Goal: Check status: Check status

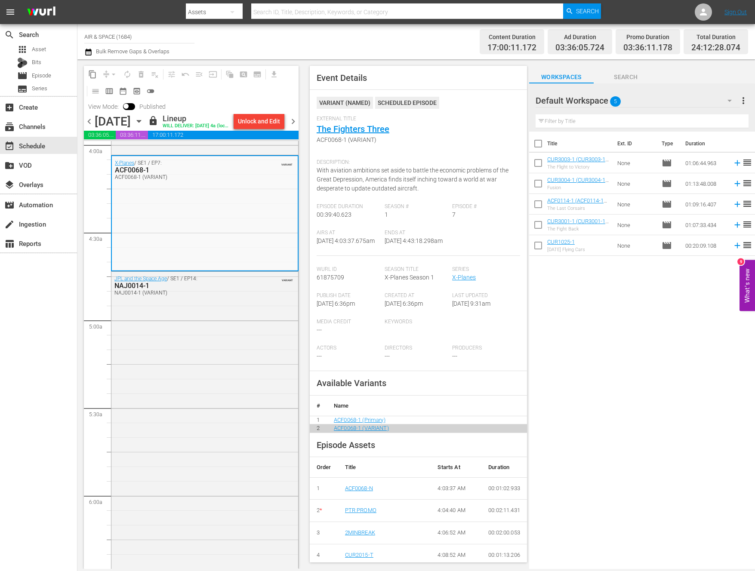
click at [294, 118] on span "chevron_right" at bounding box center [293, 121] width 11 height 11
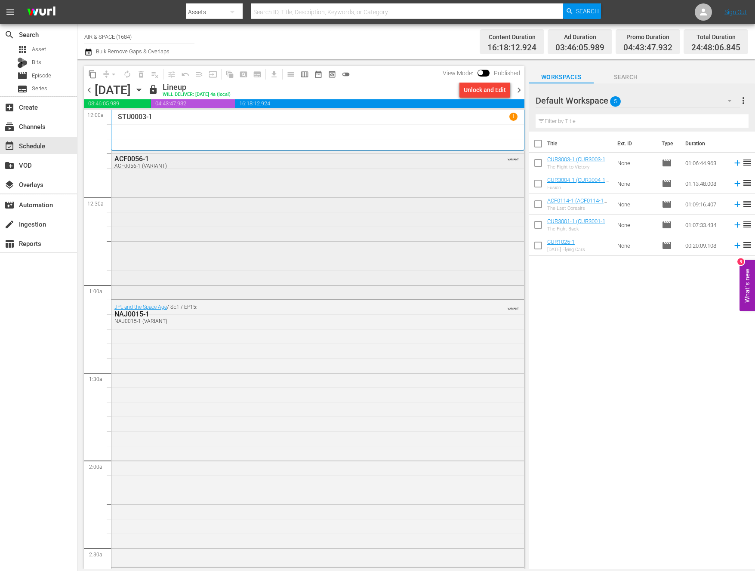
click at [132, 158] on div "ACF0056-1" at bounding box center [294, 159] width 360 height 8
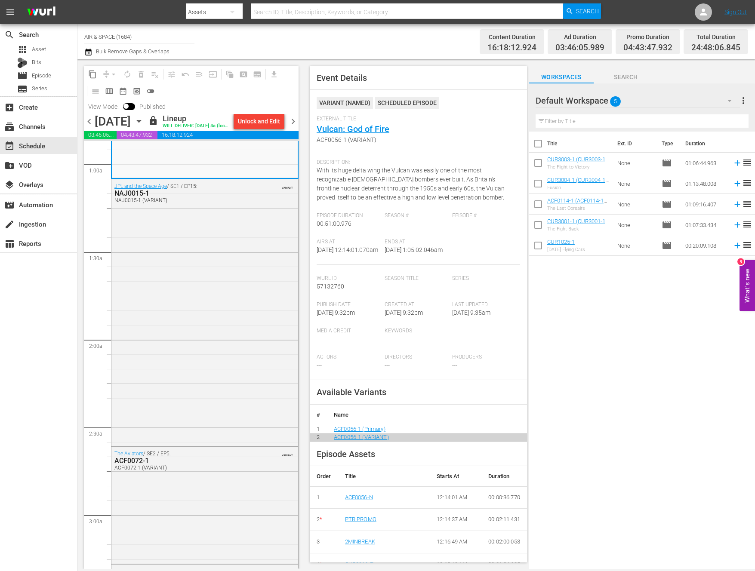
scroll to position [175, 0]
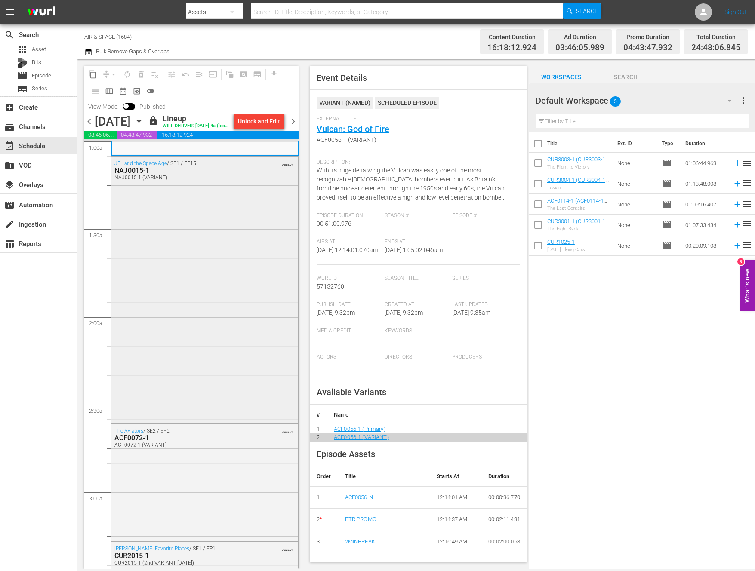
click at [130, 175] on div "NAJ0015-1" at bounding box center [183, 171] width 139 height 8
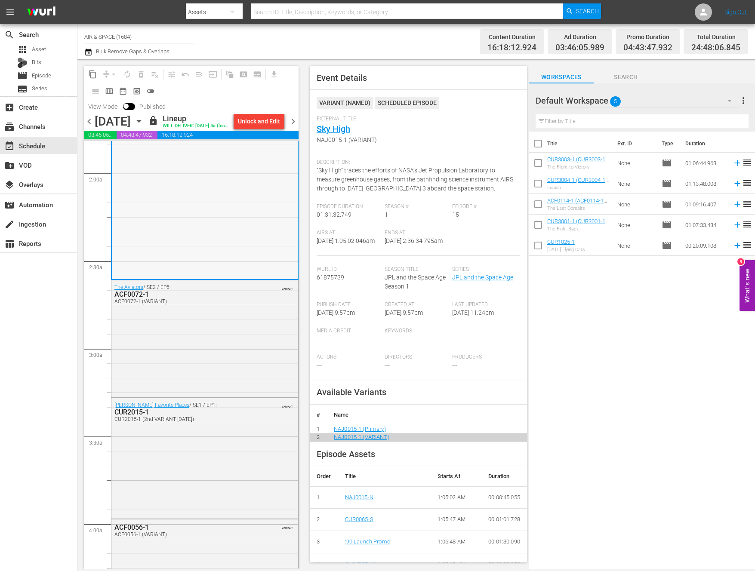
scroll to position [328, 0]
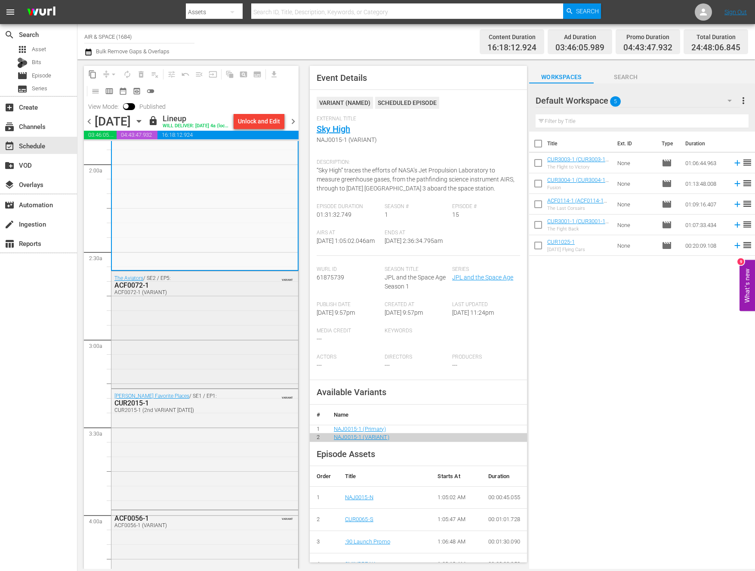
click at [139, 290] on div "ACF0072-1" at bounding box center [183, 285] width 139 height 8
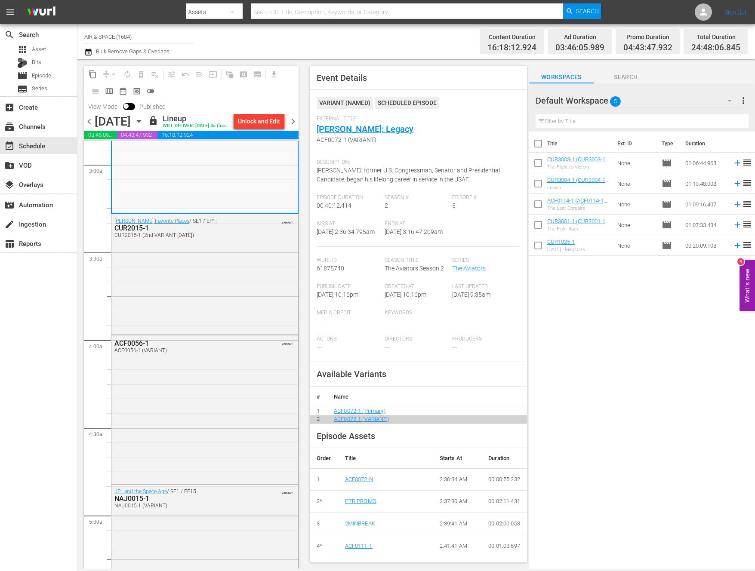
scroll to position [517, 0]
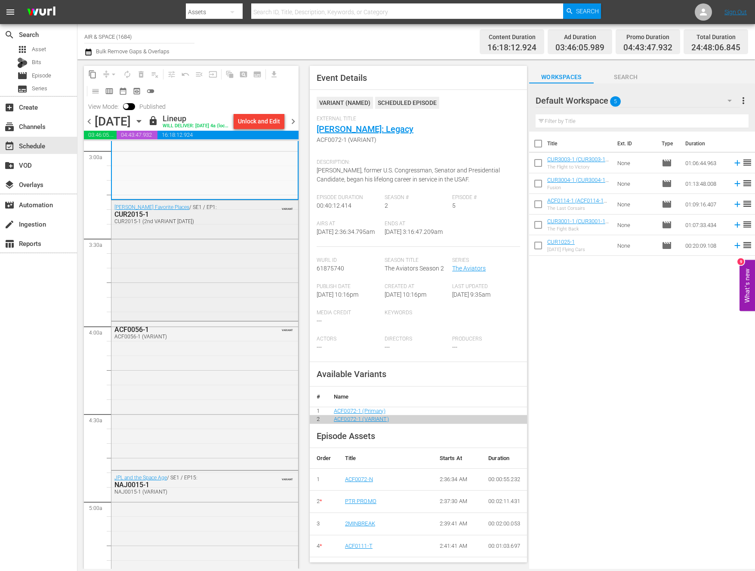
click at [144, 219] on div "CUR2015-1" at bounding box center [183, 214] width 139 height 8
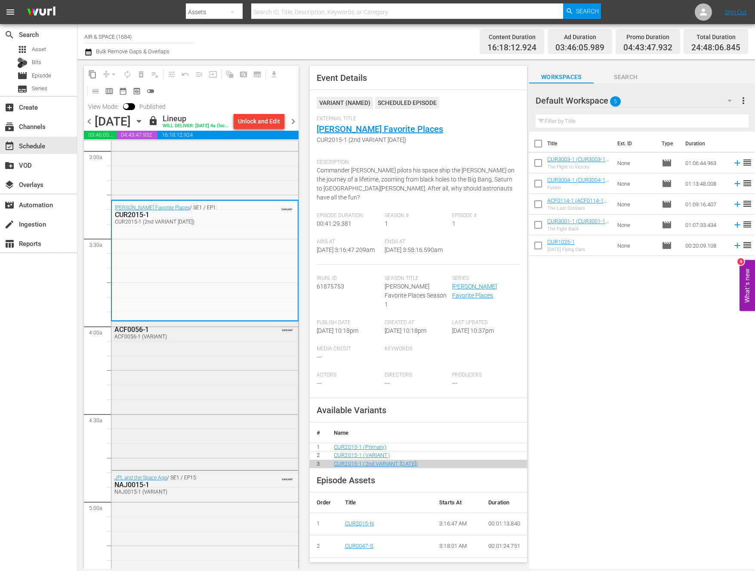
click at [132, 334] on div "ACF0056-1" at bounding box center [183, 330] width 139 height 8
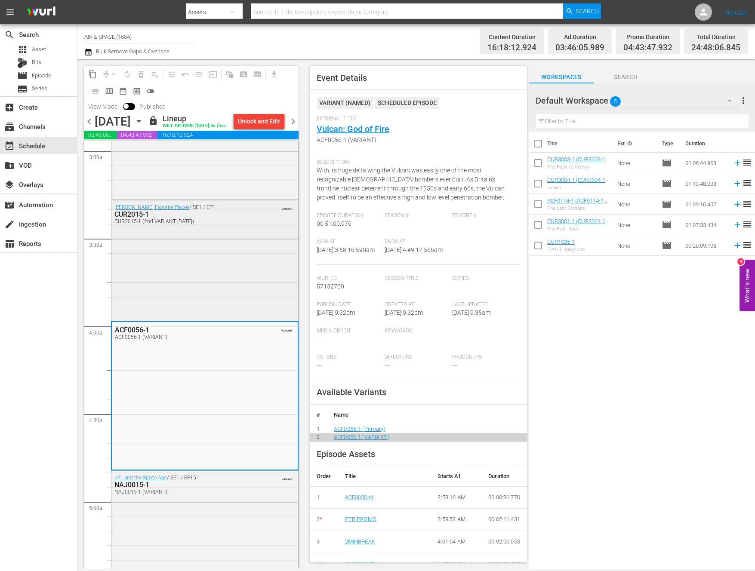
click at [139, 219] on div "CUR2015-1" at bounding box center [183, 214] width 139 height 8
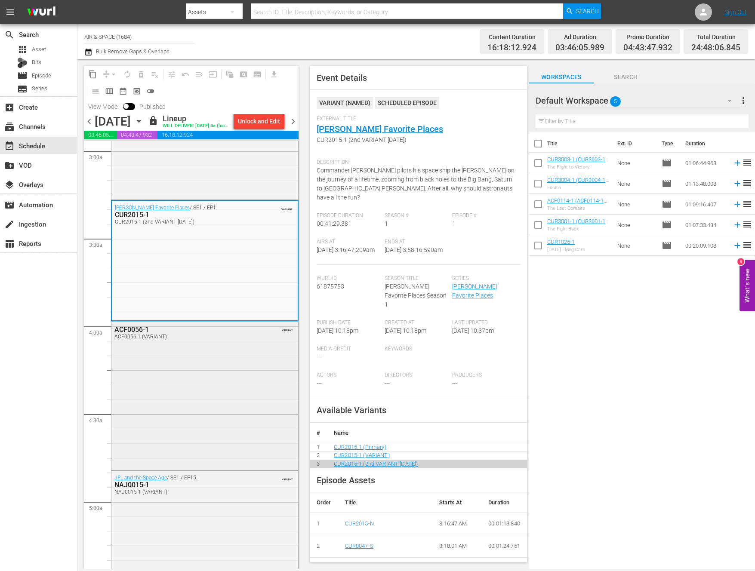
click at [138, 334] on div "ACF0056-1" at bounding box center [183, 330] width 139 height 8
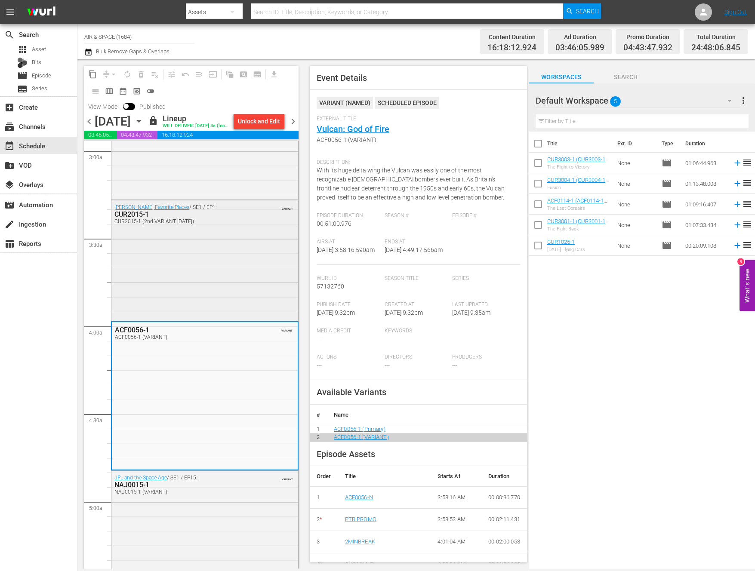
click at [124, 219] on div "CUR2015-1" at bounding box center [183, 214] width 139 height 8
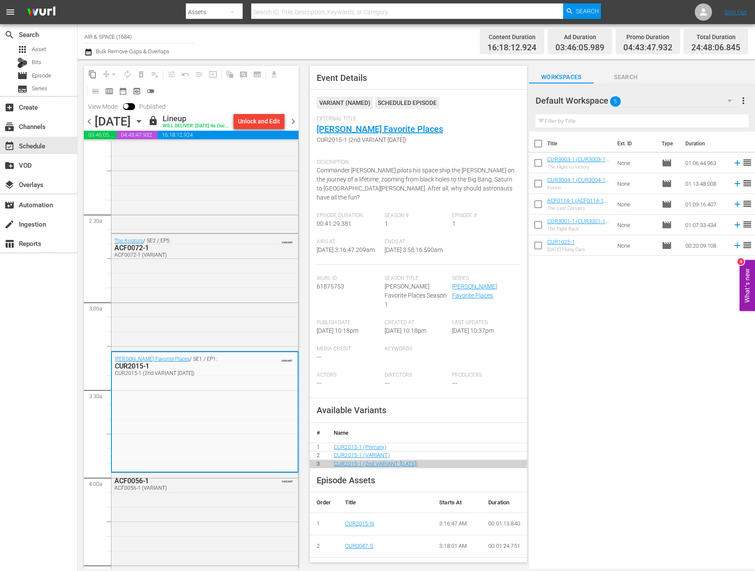
scroll to position [352, 0]
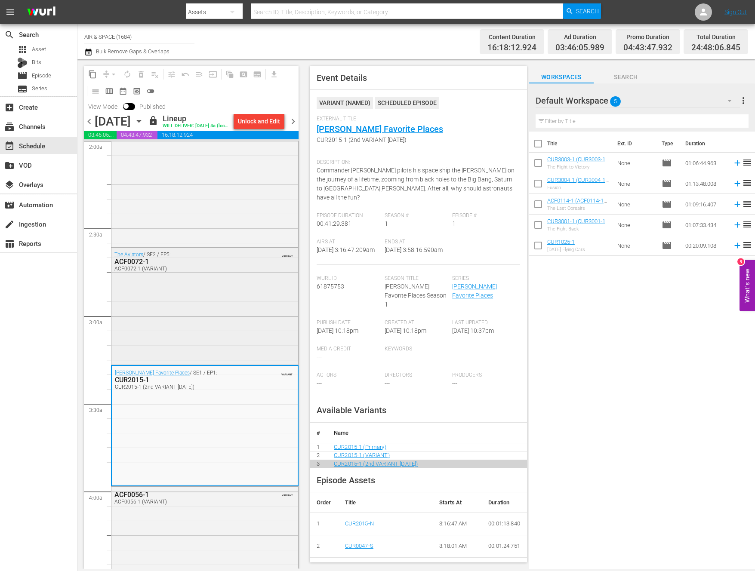
click at [136, 266] on div "ACF0072-1" at bounding box center [183, 262] width 139 height 8
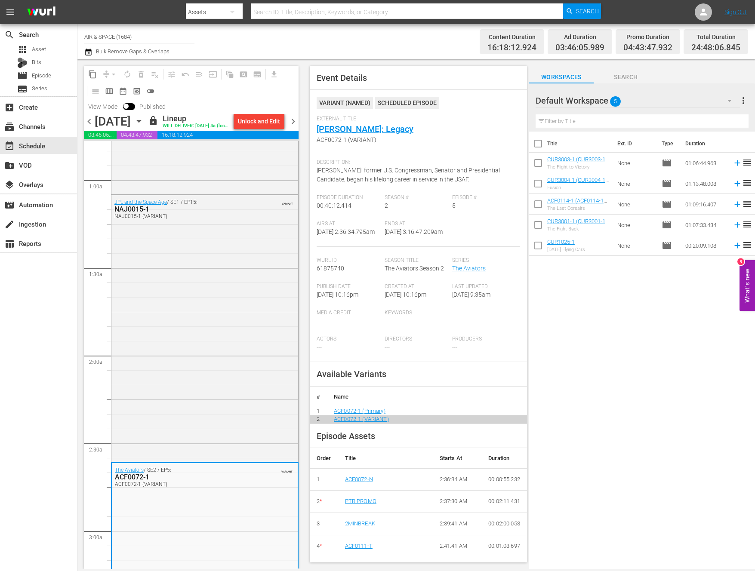
scroll to position [96, 0]
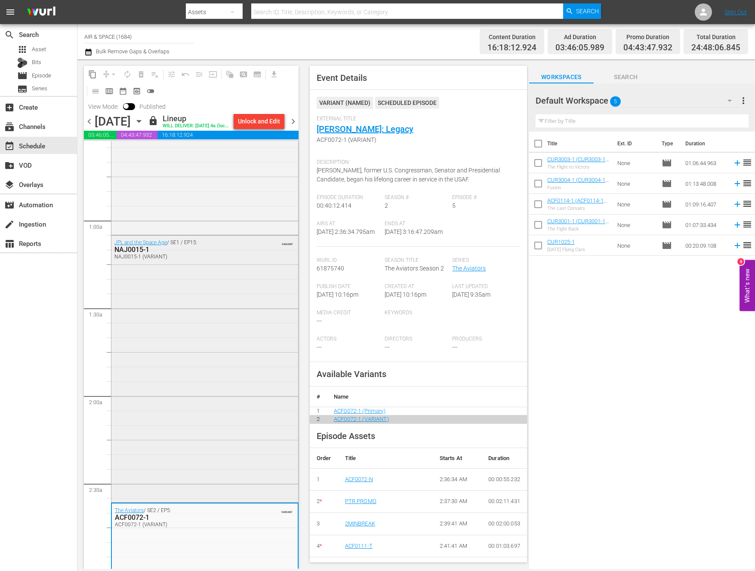
click at [132, 254] on div "NAJ0015-1" at bounding box center [183, 250] width 139 height 8
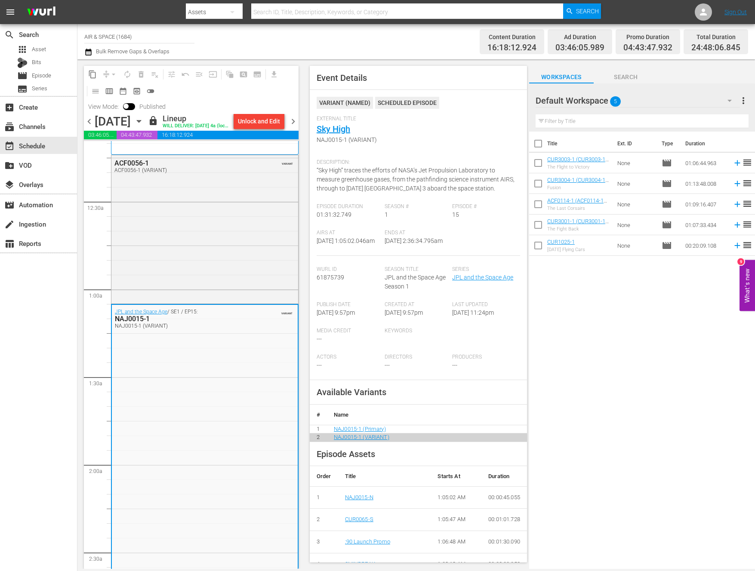
scroll to position [0, 0]
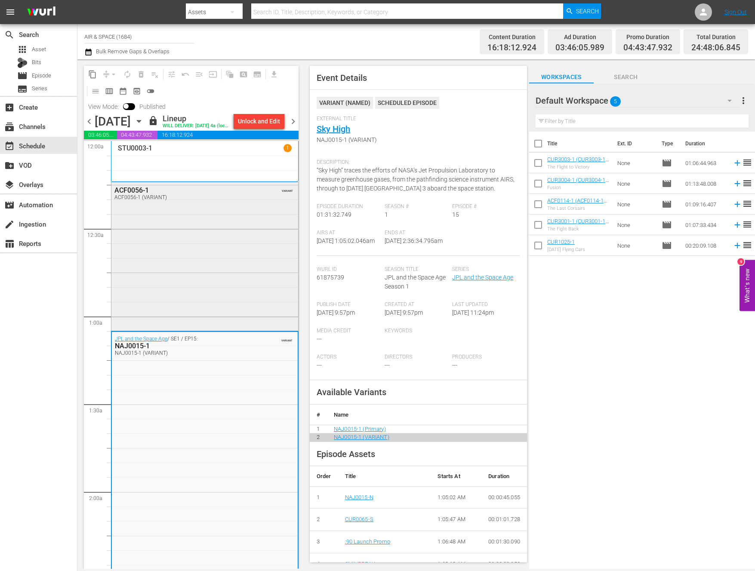
click at [137, 195] on div "ACF0056-1" at bounding box center [183, 190] width 139 height 8
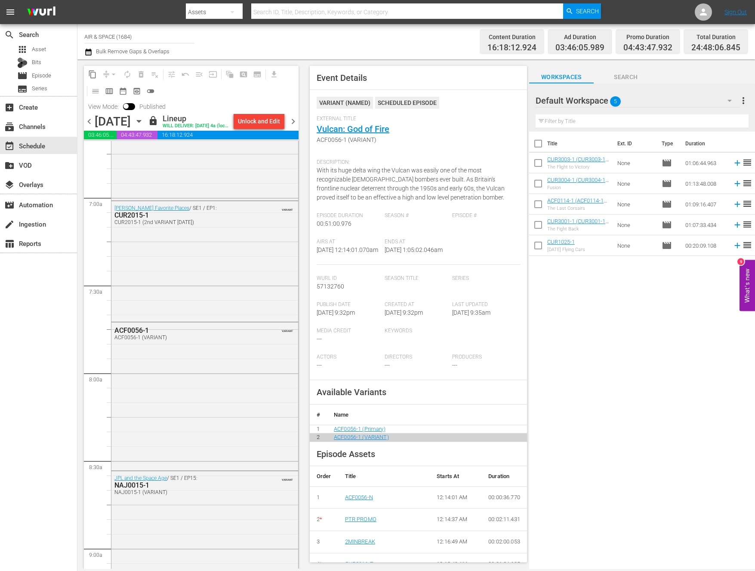
scroll to position [1181, 0]
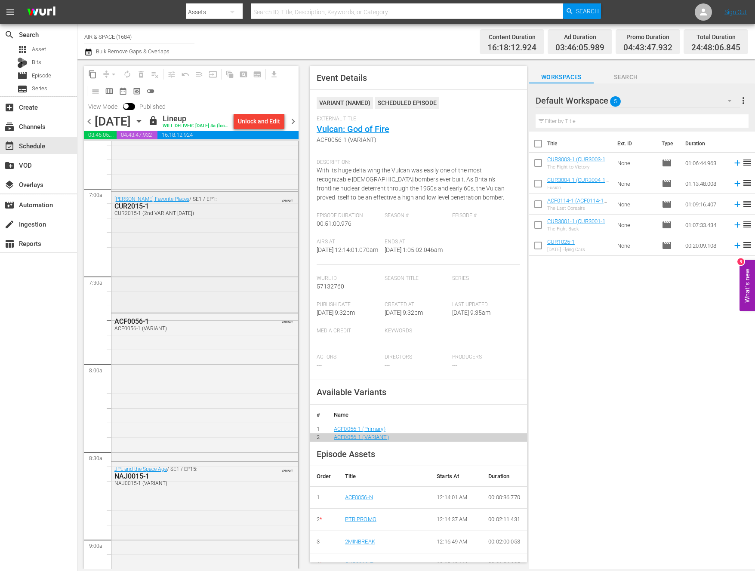
click at [132, 210] on div "CUR2015-1" at bounding box center [183, 206] width 139 height 8
